Goal: Navigation & Orientation: Find specific page/section

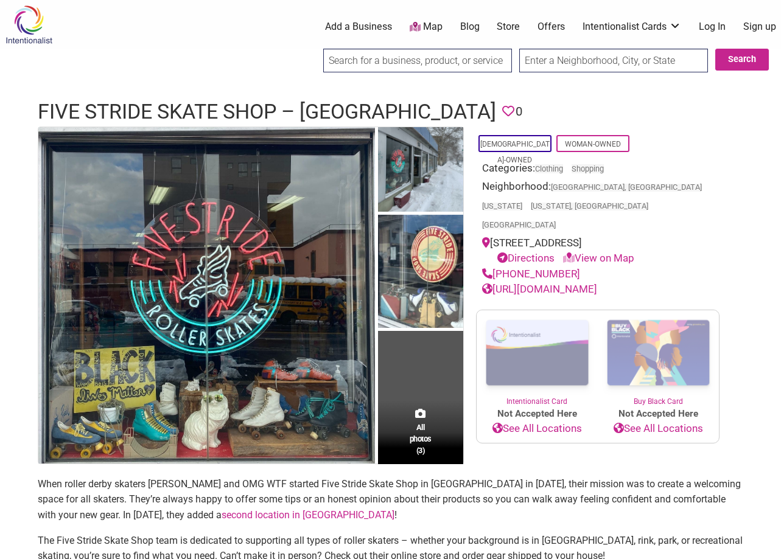
click at [542, 27] on link "Offers" at bounding box center [551, 26] width 27 height 13
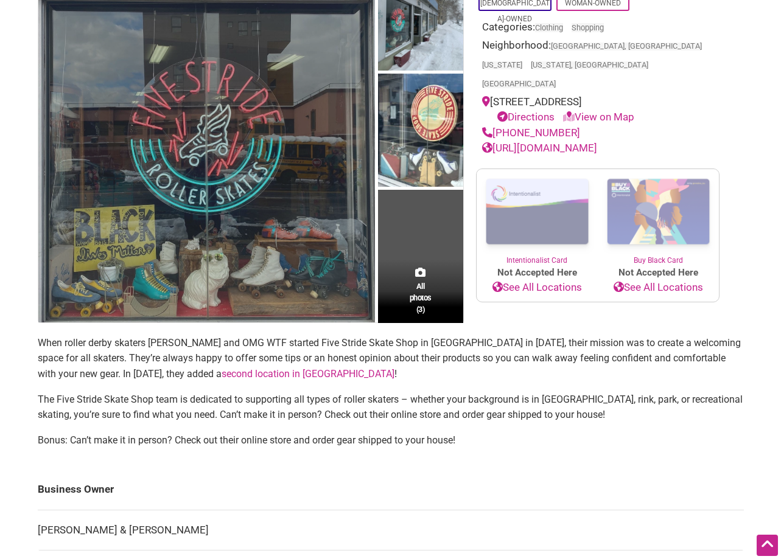
scroll to position [61, 0]
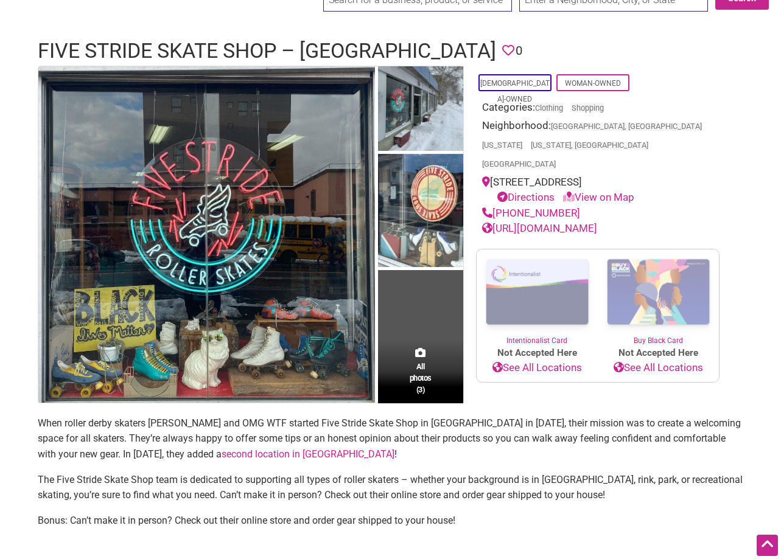
click at [587, 191] on link "View on Map" at bounding box center [598, 197] width 71 height 12
click at [569, 192] on icon at bounding box center [569, 197] width 12 height 10
click at [594, 191] on link "View on Map" at bounding box center [598, 197] width 71 height 12
click at [517, 191] on link "Directions" at bounding box center [525, 197] width 57 height 12
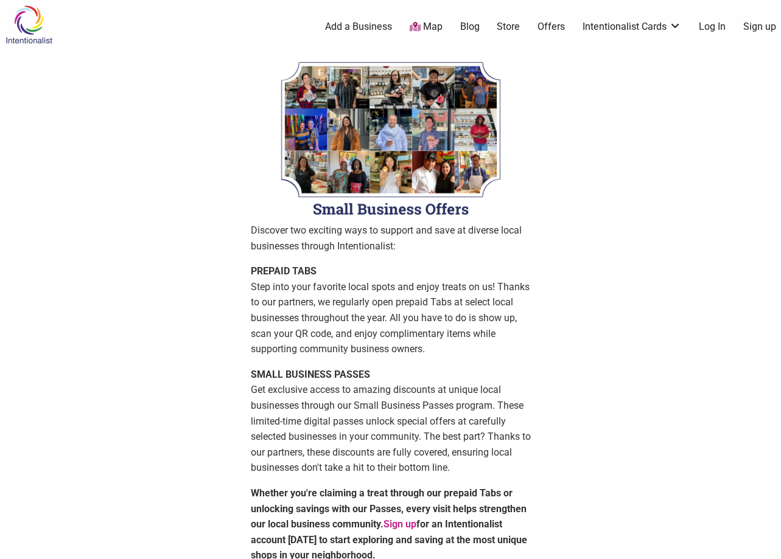
click at [506, 27] on link "Store" at bounding box center [508, 26] width 23 height 13
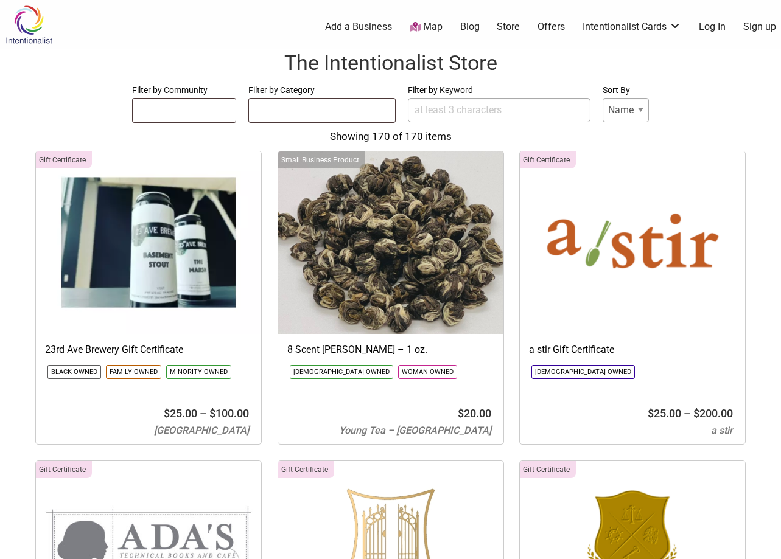
select select
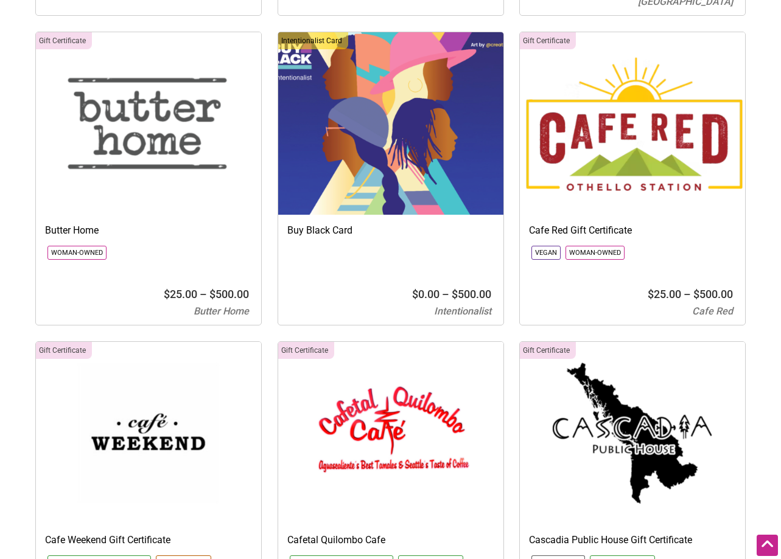
scroll to position [2800, 0]
